Goal: Information Seeking & Learning: Learn about a topic

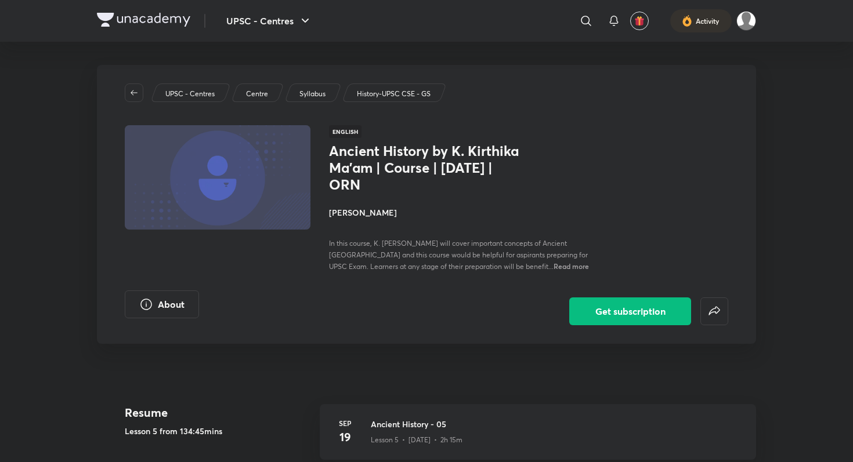
scroll to position [134, 0]
